Goal: Transaction & Acquisition: Subscribe to service/newsletter

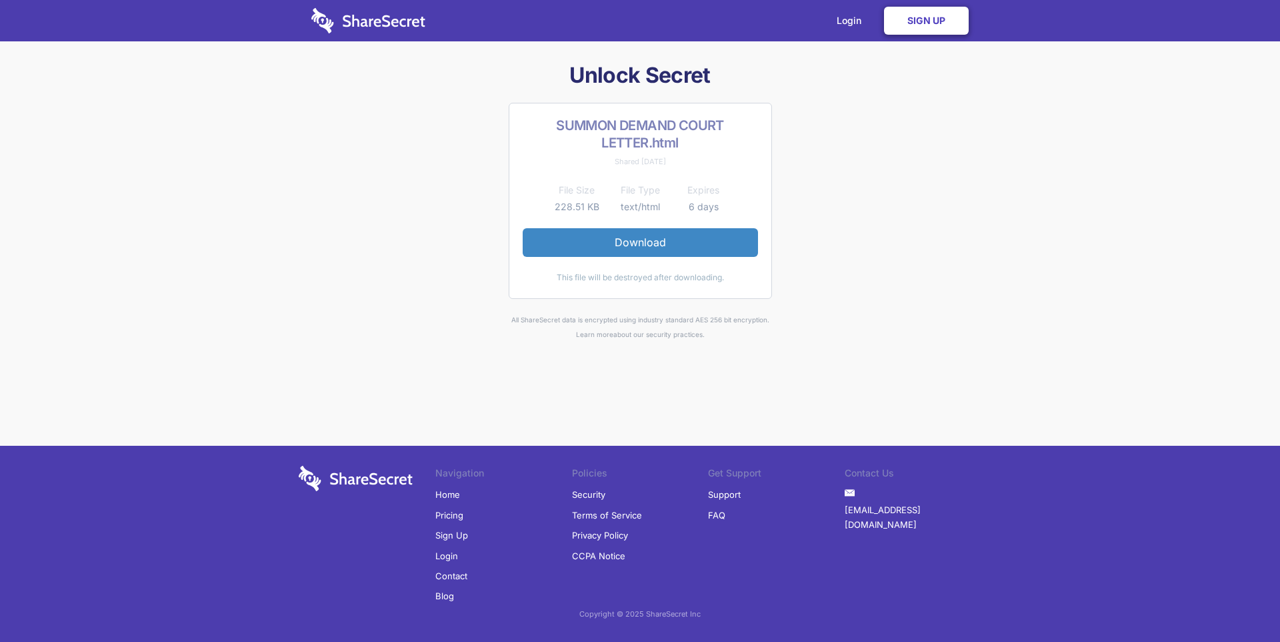
click at [935, 29] on link "Sign Up" at bounding box center [926, 21] width 85 height 28
click at [935, 23] on link "Sign Up" at bounding box center [926, 21] width 85 height 28
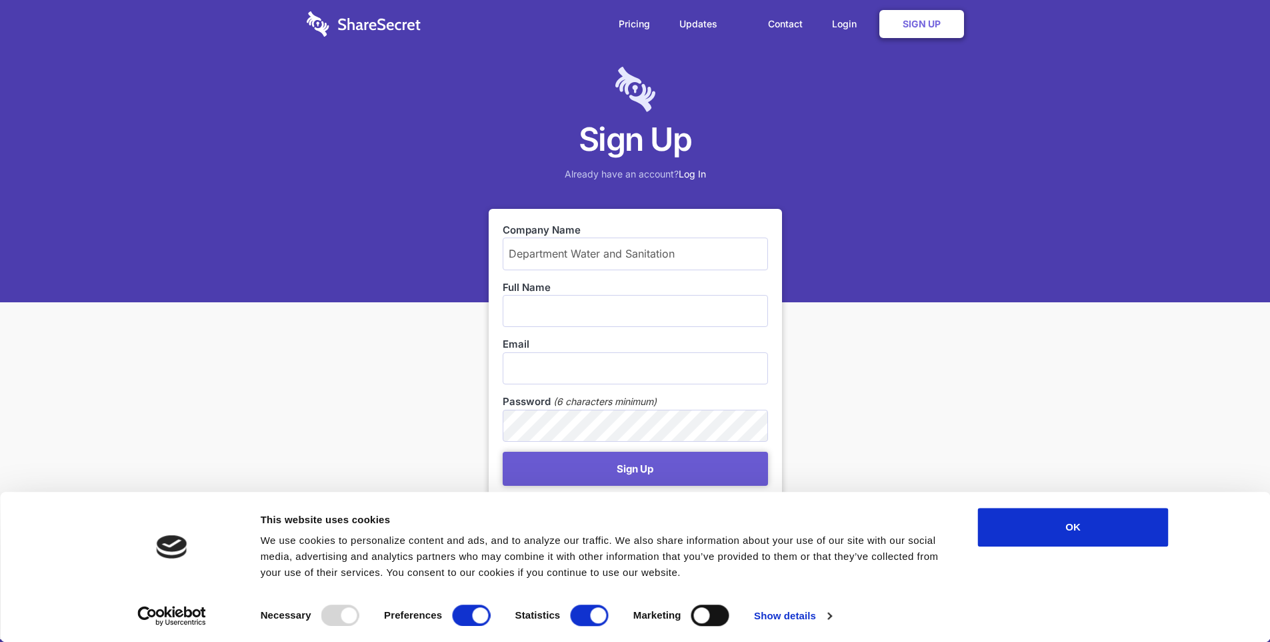
type input "Department Water and Sanitation"
click at [521, 309] on input "text" at bounding box center [635, 311] width 265 height 32
type input "Charmaine Fichardt"
click at [525, 365] on input "email" at bounding box center [635, 368] width 265 height 32
type input "F"
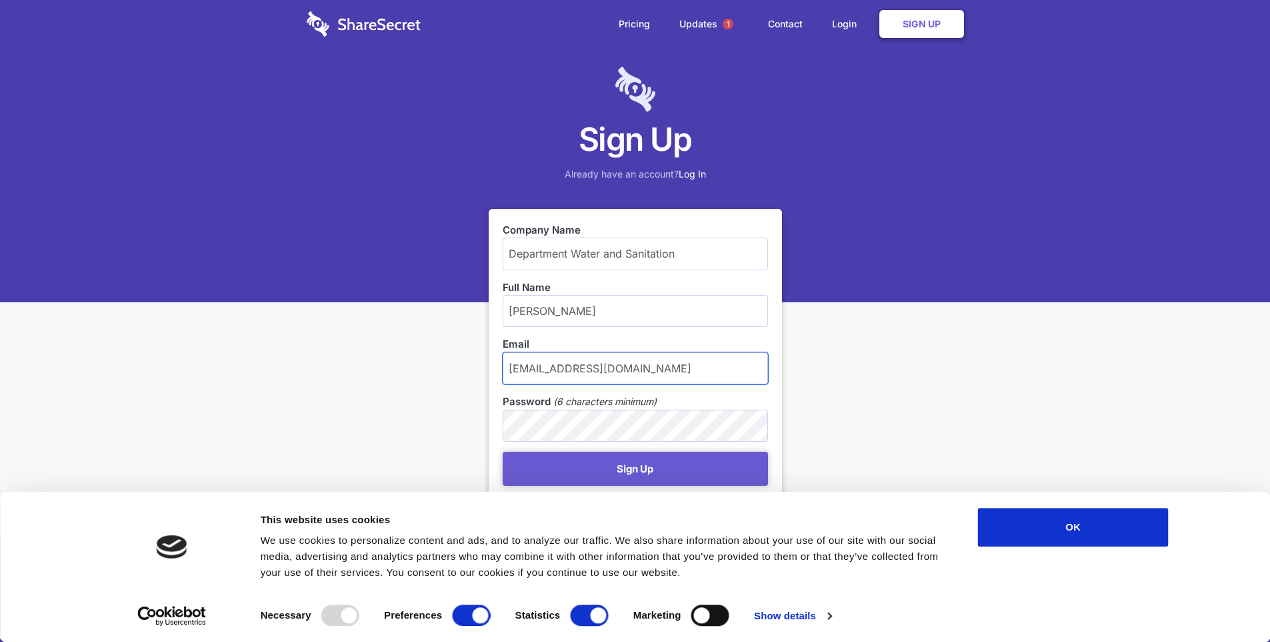
type input "fichardtc@dws.gov.za"
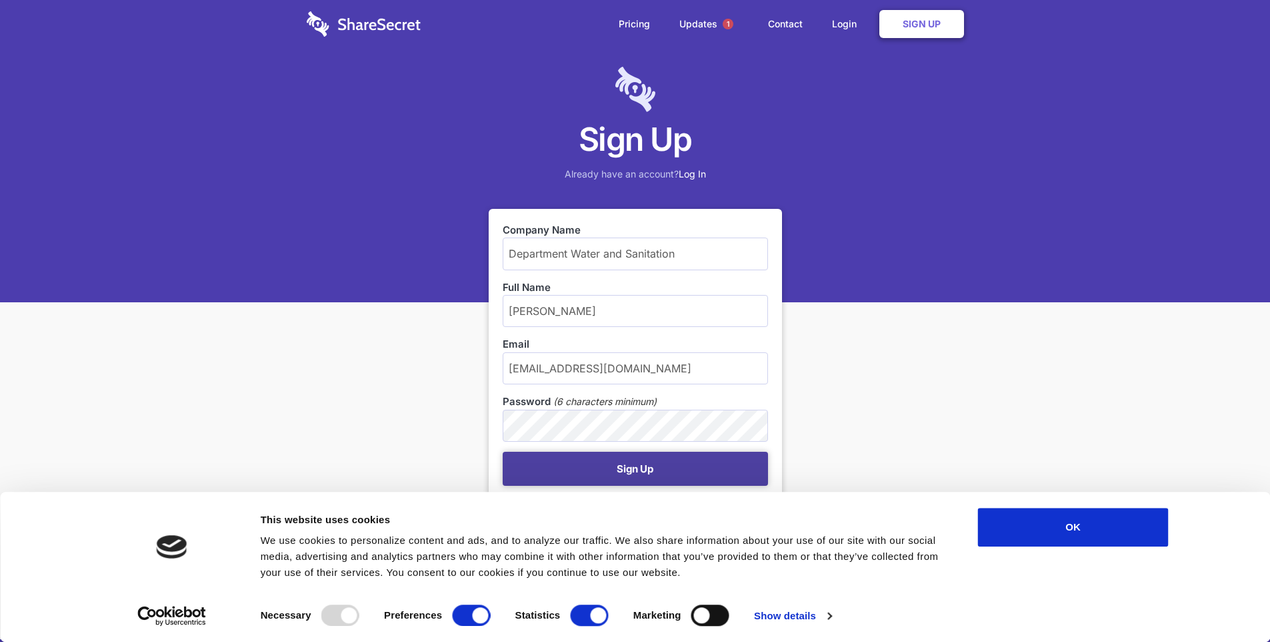
click at [636, 466] on button "Sign Up" at bounding box center [635, 468] width 265 height 34
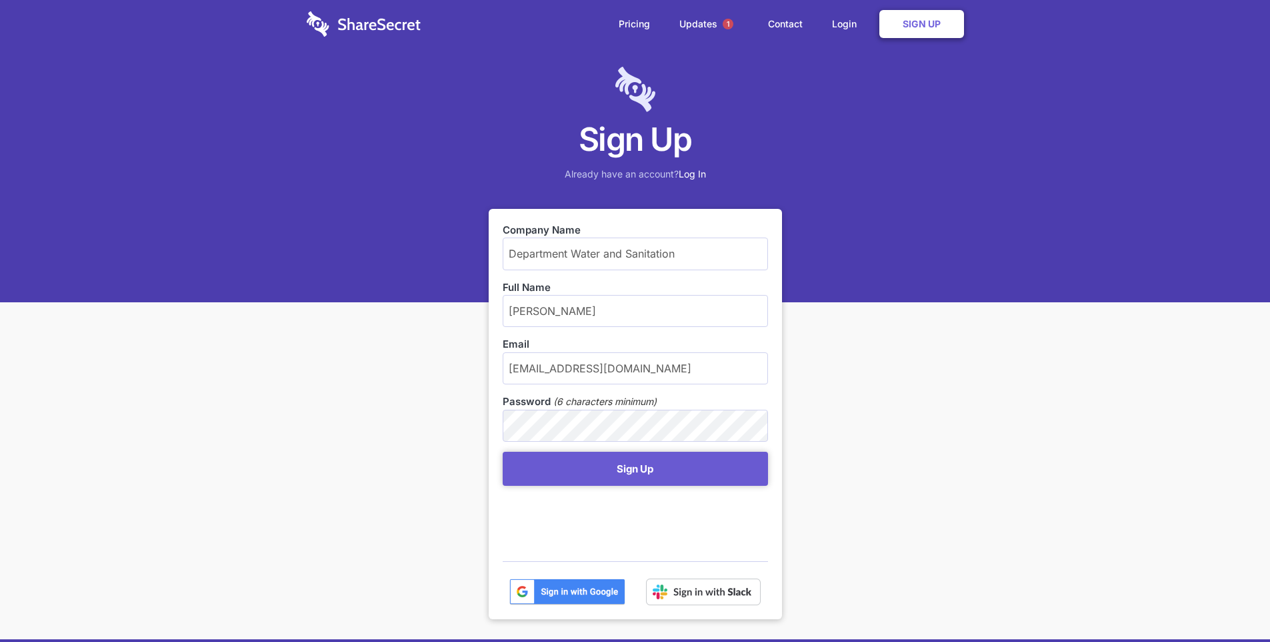
click at [582, 591] on img at bounding box center [567, 591] width 116 height 27
